Goal: Find contact information: Find contact information

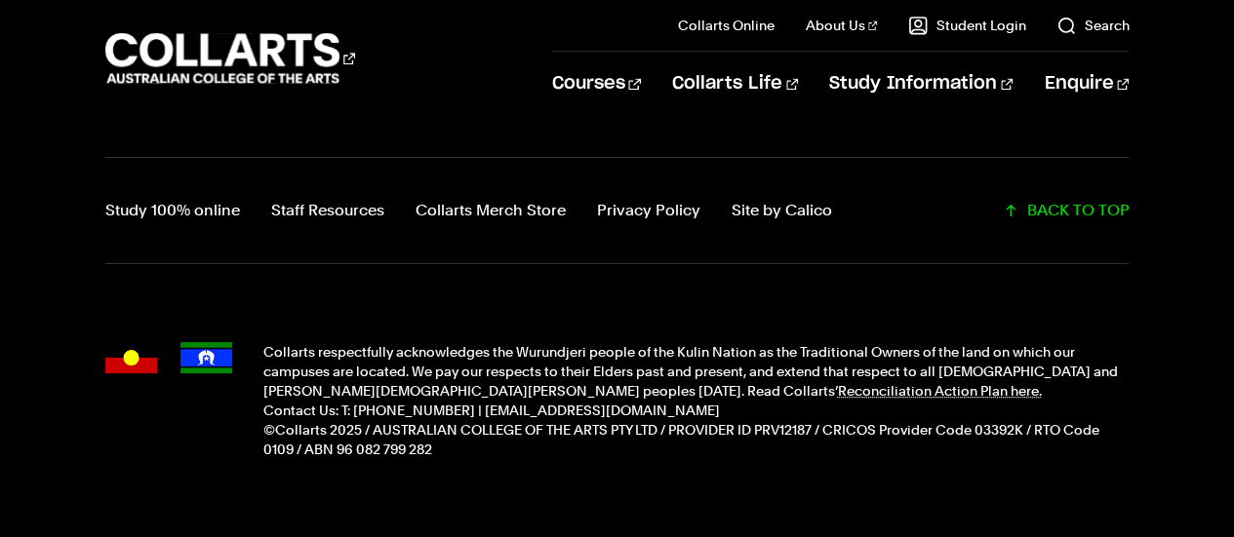
scroll to position [5023, 0]
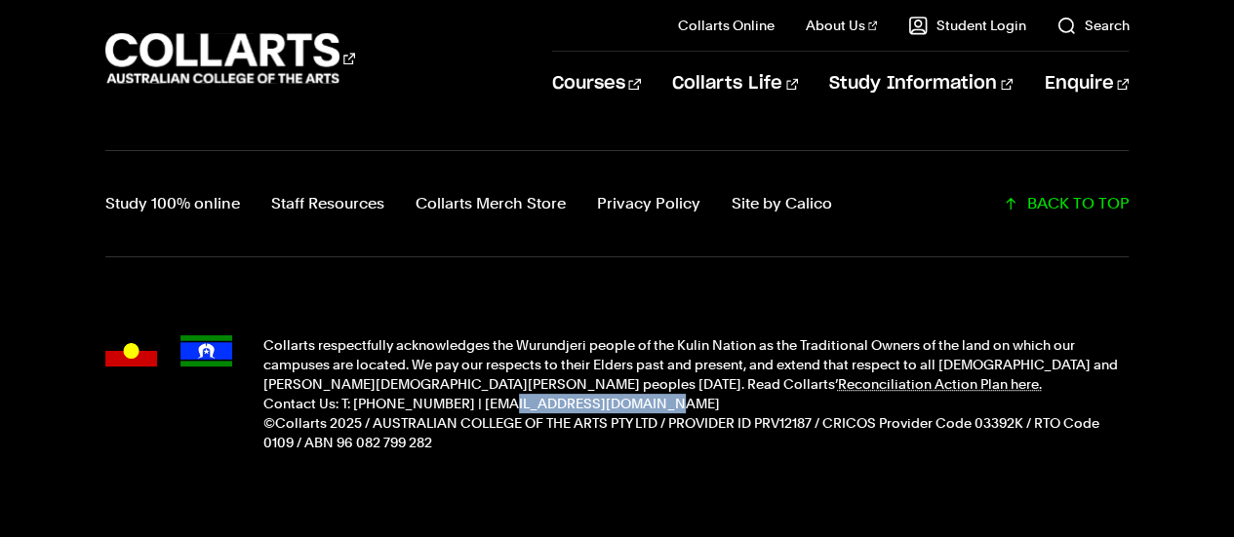
drag, startPoint x: 606, startPoint y: 372, endPoint x: 472, endPoint y: 370, distance: 133.6
click at [472, 394] on p "Contact Us: T: [PHONE_NUMBER] | [EMAIL_ADDRESS][DOMAIN_NAME]" at bounding box center [696, 404] width 866 height 20
copy p "[EMAIL_ADDRESS][DOMAIN_NAME]"
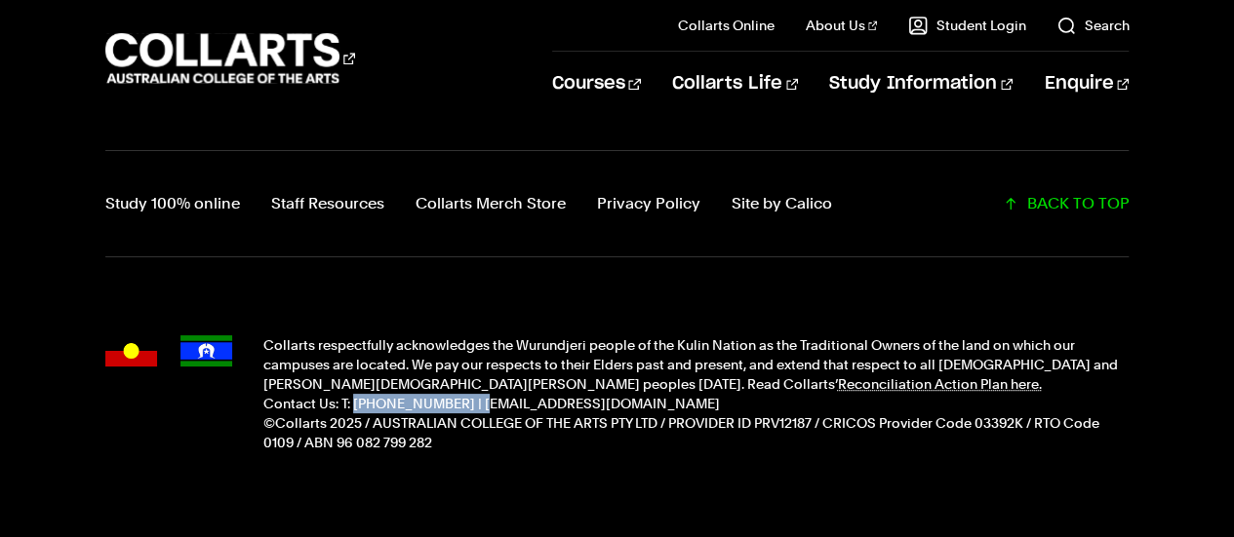
drag, startPoint x: 352, startPoint y: 373, endPoint x: 462, endPoint y: 371, distance: 110.2
click at [462, 394] on p "Contact Us: T: [PHONE_NUMBER] | [EMAIL_ADDRESS][DOMAIN_NAME]" at bounding box center [696, 404] width 866 height 20
copy p "[PHONE_NUMBER]"
drag, startPoint x: 315, startPoint y: 372, endPoint x: 263, endPoint y: 370, distance: 51.7
click at [263, 394] on p "Contact Us: T: [PHONE_NUMBER] | [EMAIL_ADDRESS][DOMAIN_NAME]" at bounding box center [696, 404] width 866 height 20
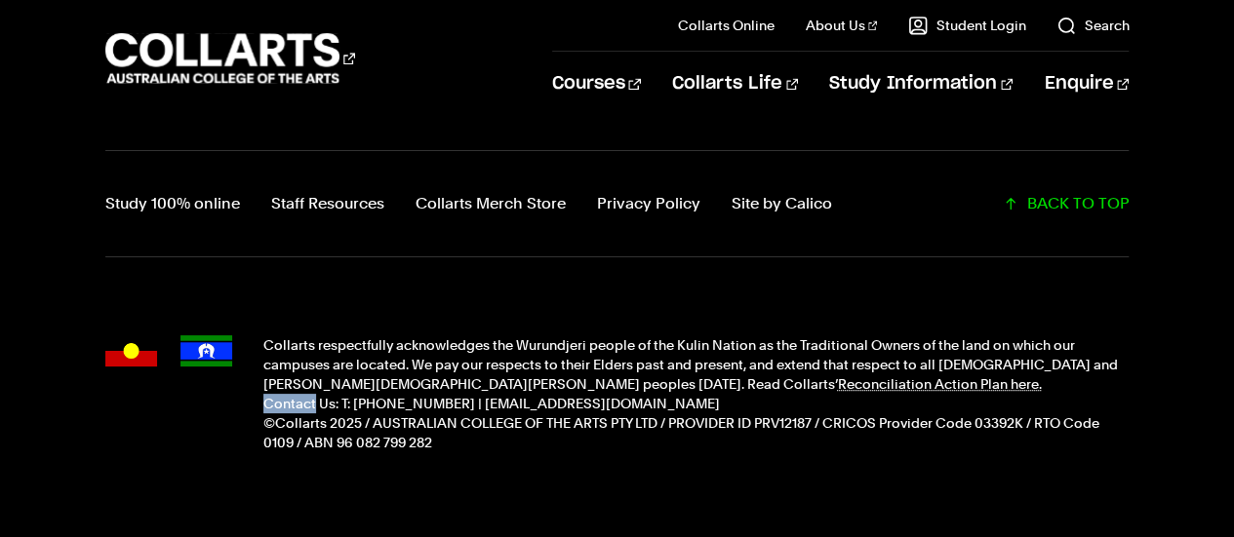
copy p "Contact"
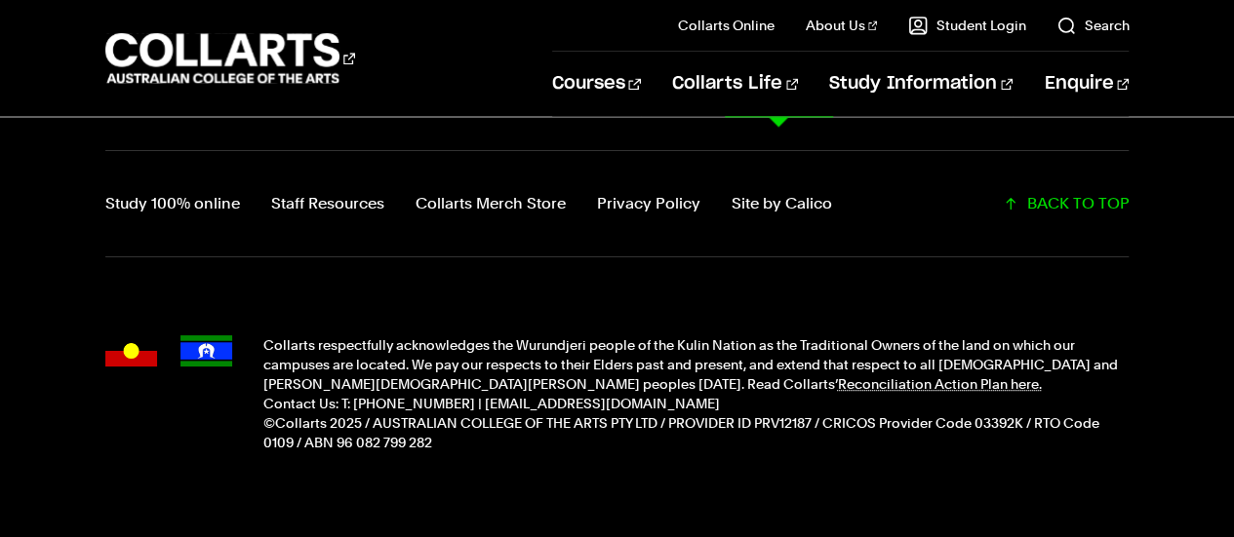
drag, startPoint x: 740, startPoint y: 110, endPoint x: 521, endPoint y: 77, distance: 222.0
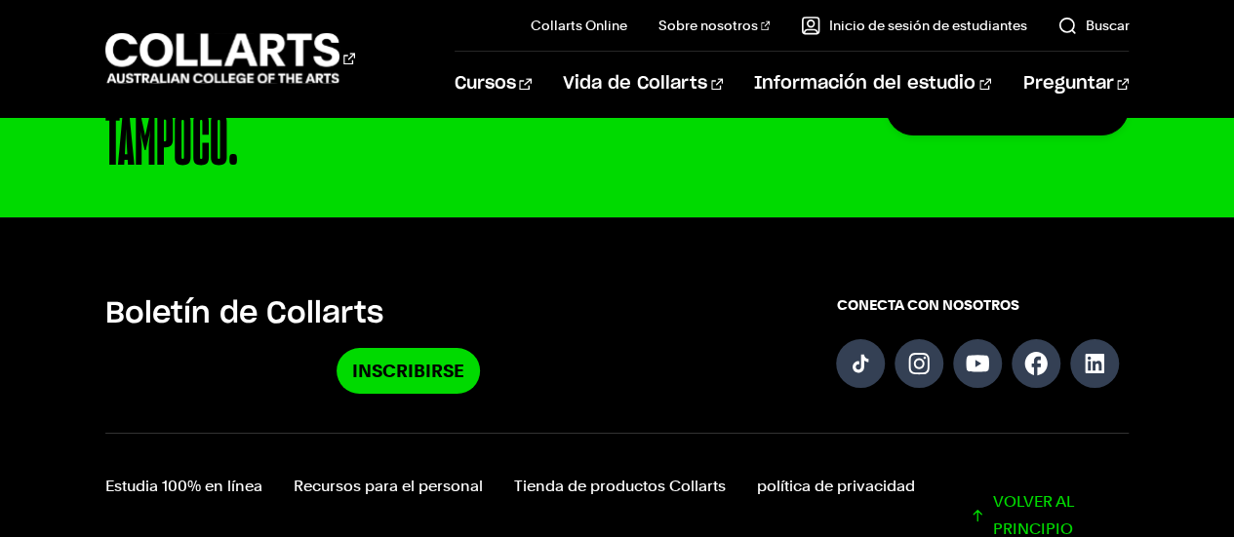
scroll to position [4733, 0]
